Goal: Task Accomplishment & Management: Complete application form

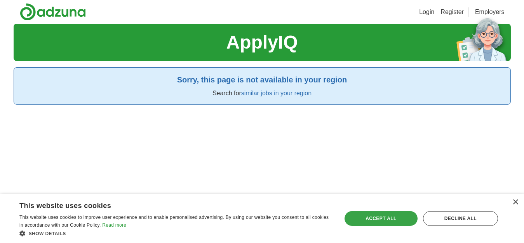
click at [361, 216] on div "Accept all" at bounding box center [380, 218] width 73 height 15
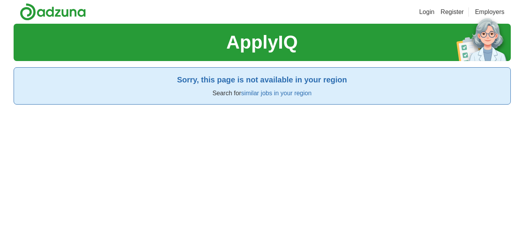
click at [448, 10] on link "Register" at bounding box center [451, 11] width 23 height 9
click at [268, 93] on link "similar jobs in your region" at bounding box center [276, 93] width 70 height 7
